Goal: Task Accomplishment & Management: Use online tool/utility

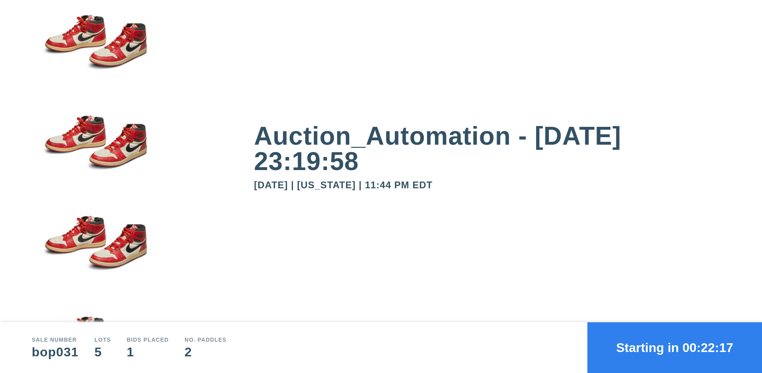
click at [674, 348] on button "Starting in 00:22:17" at bounding box center [674, 347] width 175 height 51
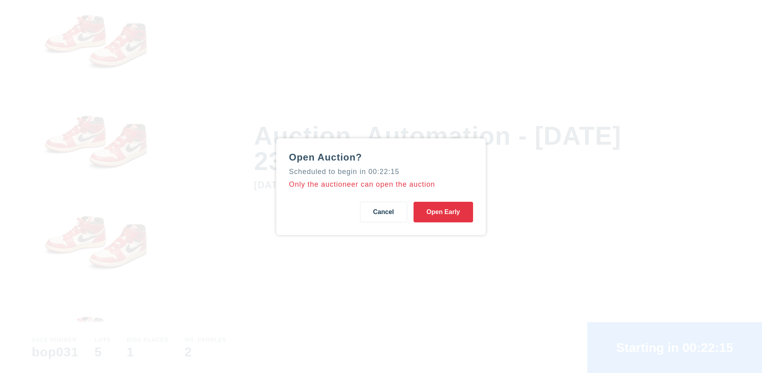
click at [443, 212] on button "Open Early" at bounding box center [442, 212] width 59 height 21
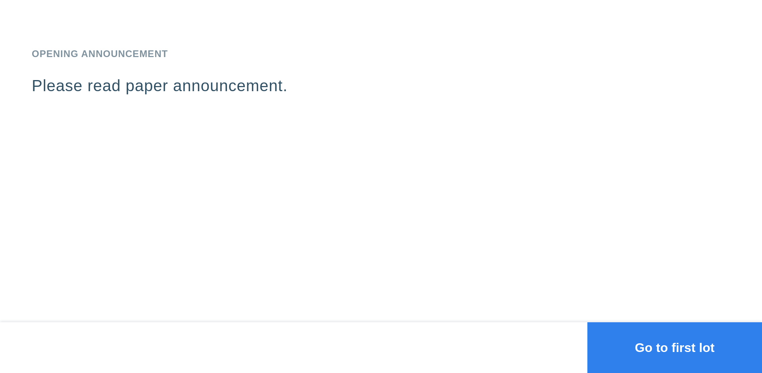
click at [674, 348] on button "Go to first lot" at bounding box center [674, 347] width 175 height 51
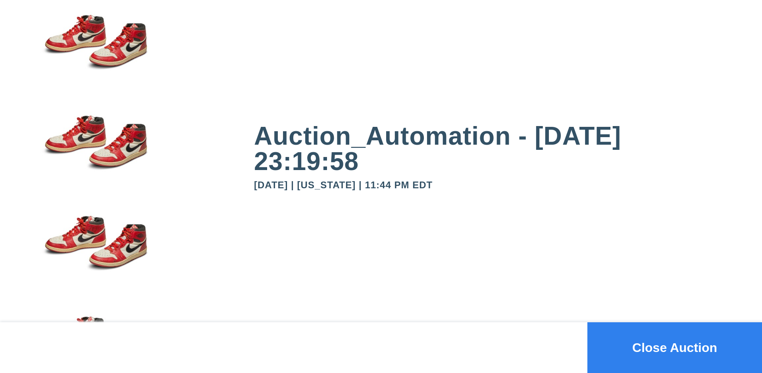
click at [674, 348] on button "Close Auction" at bounding box center [674, 347] width 175 height 51
